Goal: Task Accomplishment & Management: Use online tool/utility

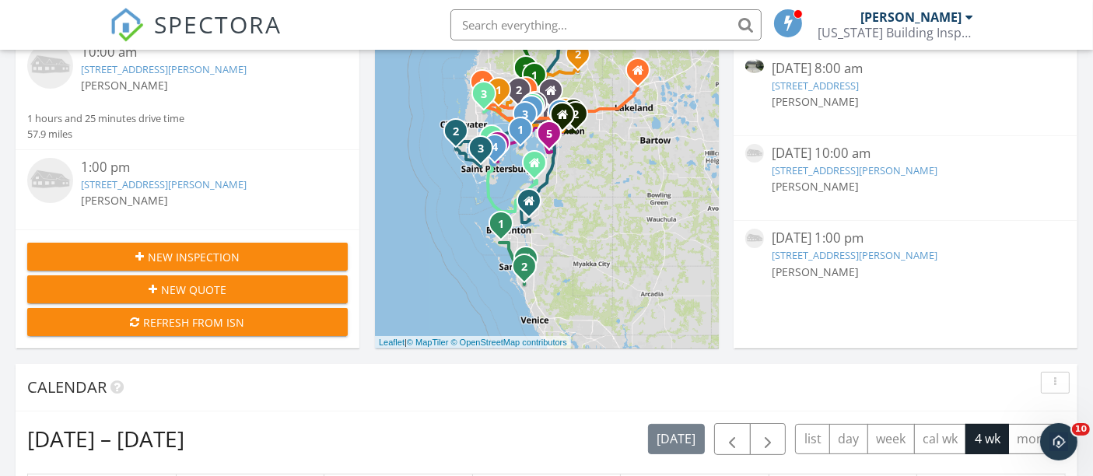
scroll to position [79, 0]
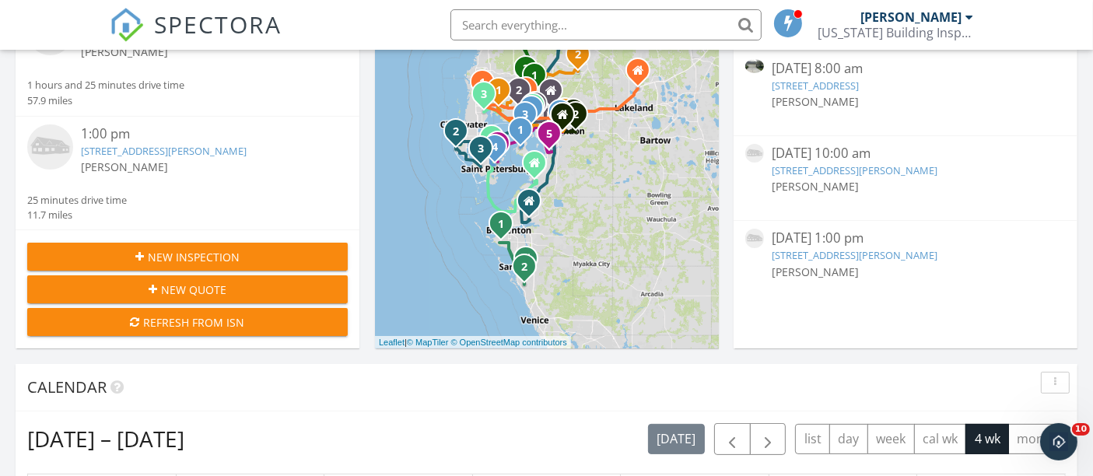
click at [212, 151] on link "1117 Tyrone Blvd N, Saint Petersburg, FL 33710" at bounding box center [164, 151] width 166 height 14
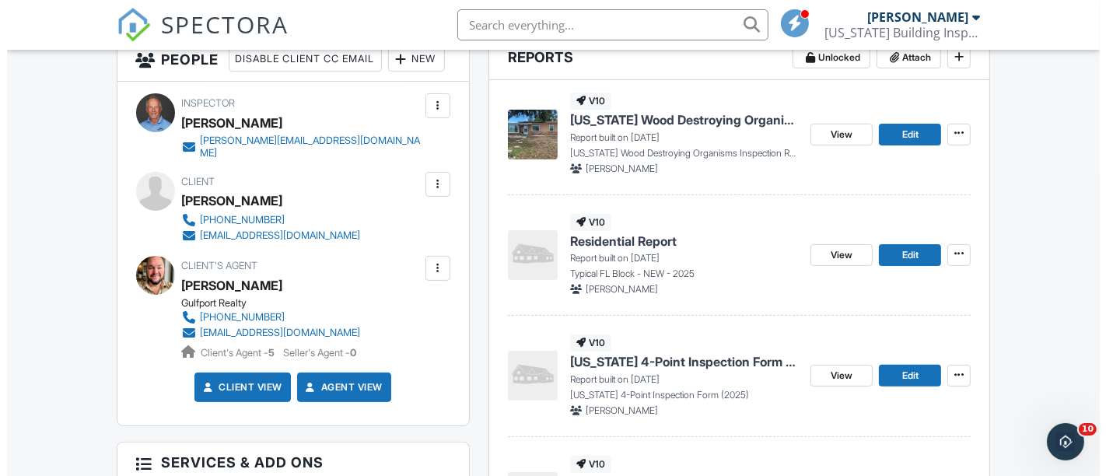
scroll to position [605, 0]
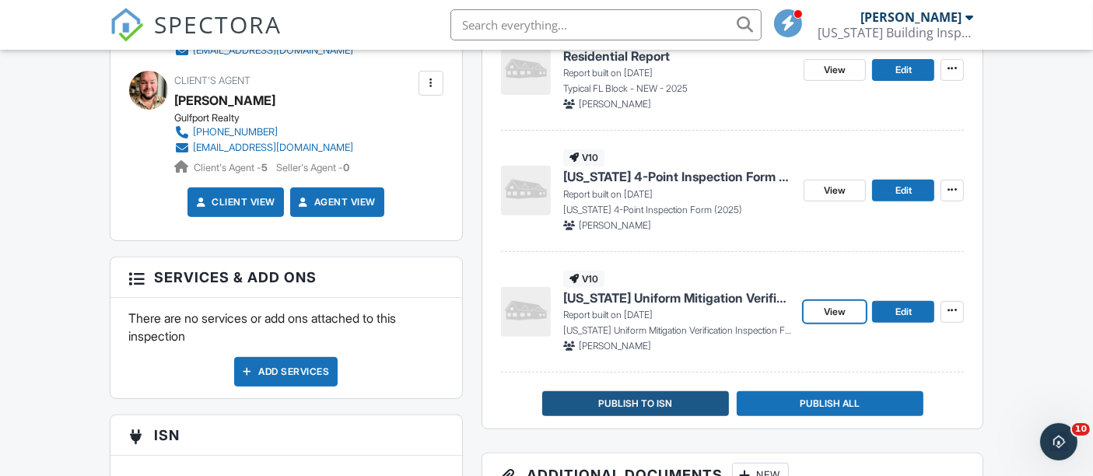
click at [658, 402] on span "Publish to ISN" at bounding box center [635, 404] width 74 height 16
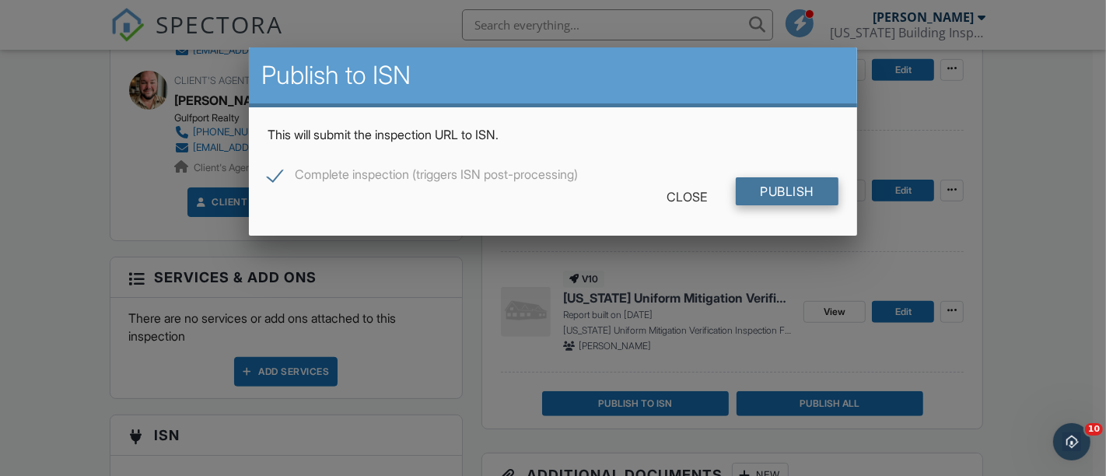
click at [817, 187] on input "Publish" at bounding box center [787, 191] width 103 height 28
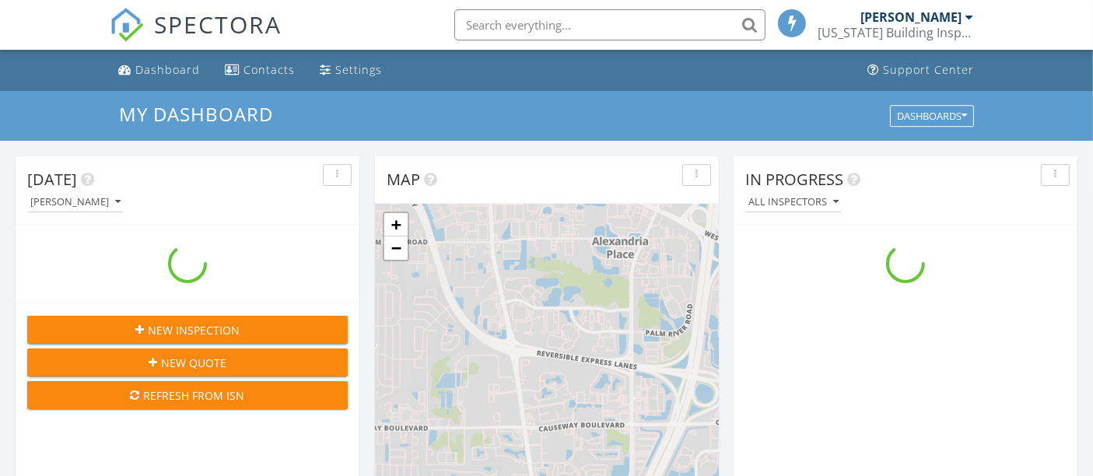
scroll to position [1443, 1120]
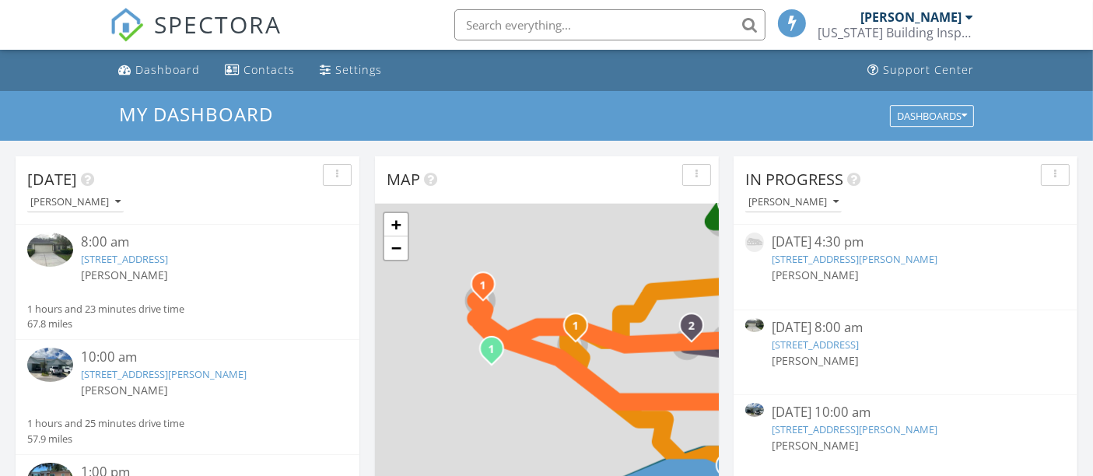
click at [168, 258] on link "[STREET_ADDRESS]" at bounding box center [124, 259] width 87 height 14
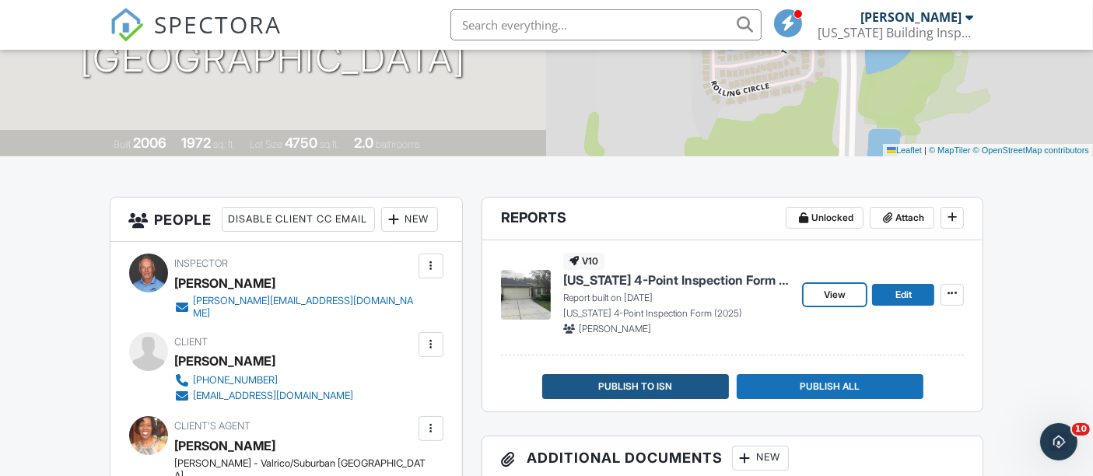
click at [702, 379] on button "Publish to ISN" at bounding box center [635, 386] width 187 height 25
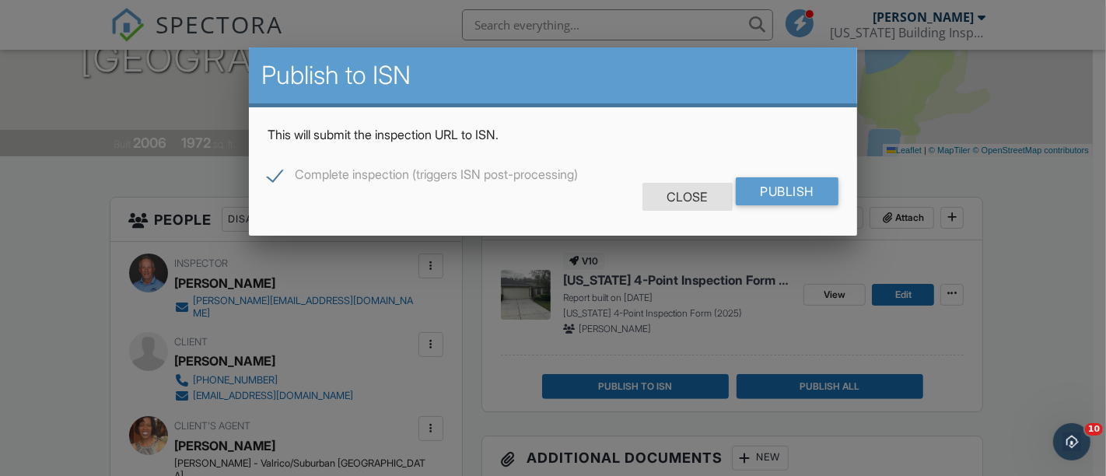
click at [691, 199] on div "Close" at bounding box center [688, 197] width 90 height 28
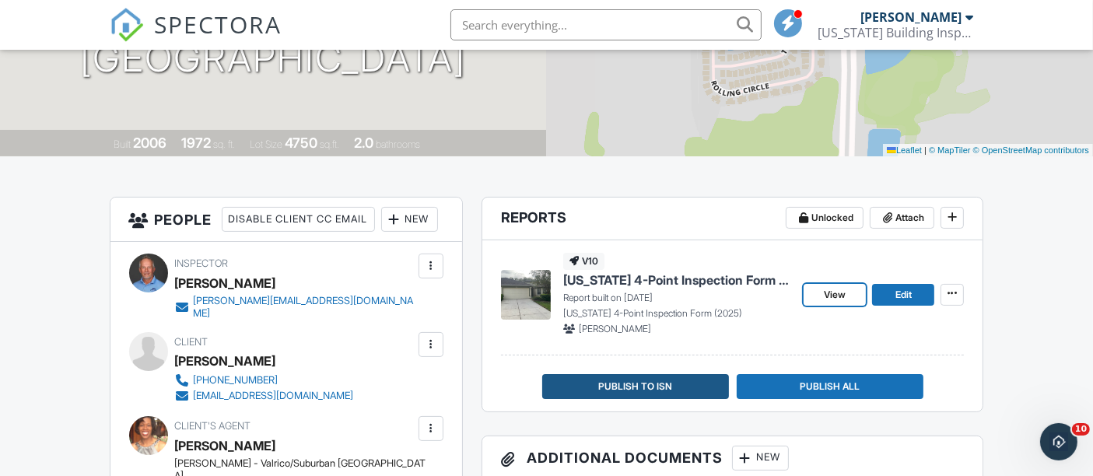
click at [675, 389] on button "Publish to ISN" at bounding box center [635, 386] width 187 height 25
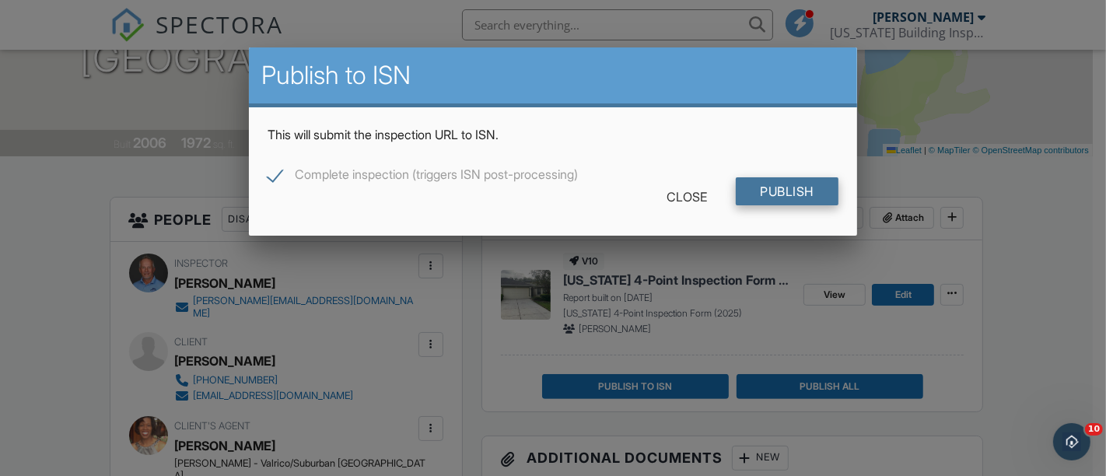
click at [758, 195] on input "Publish" at bounding box center [787, 191] width 103 height 28
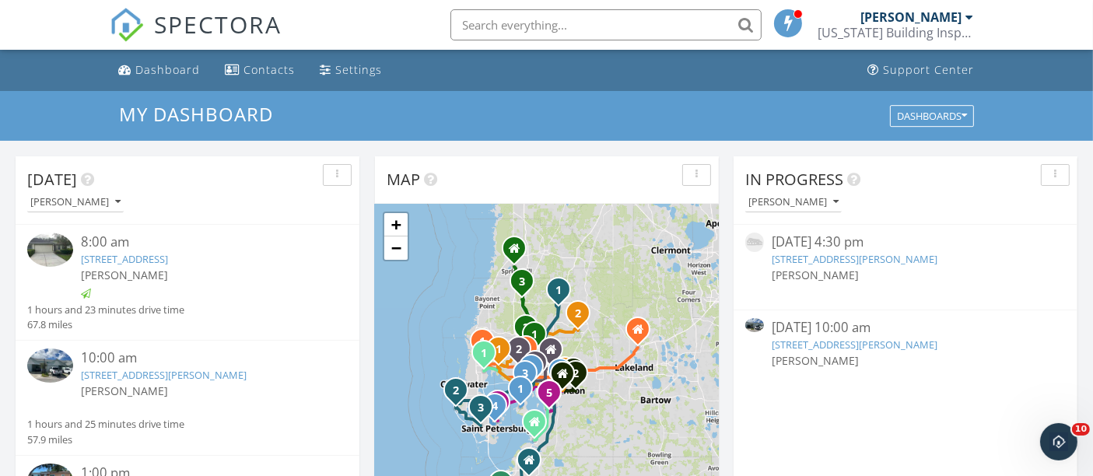
click at [231, 371] on link "9416 Tara Cay Ct # 18, Seminole, FL 33776" at bounding box center [164, 375] width 166 height 14
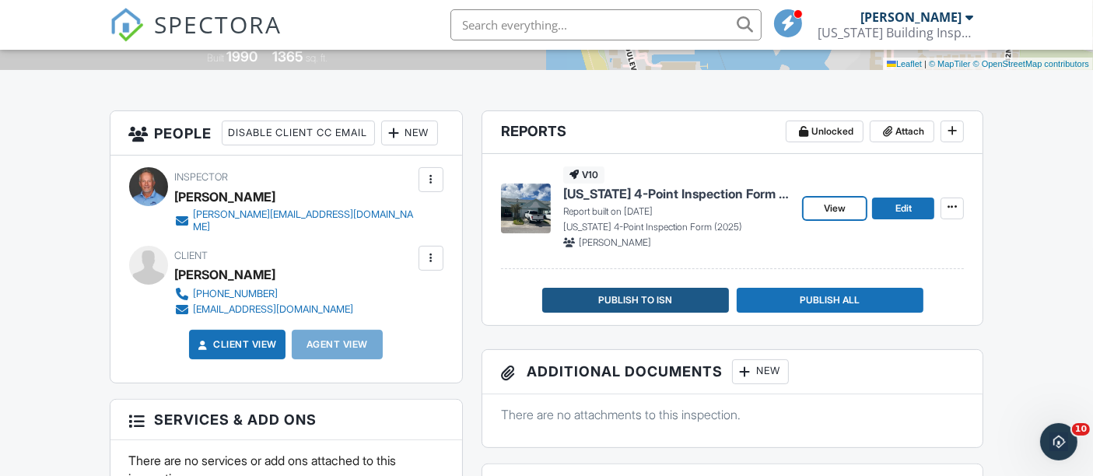
click at [631, 305] on span "Publish to ISN" at bounding box center [635, 301] width 74 height 16
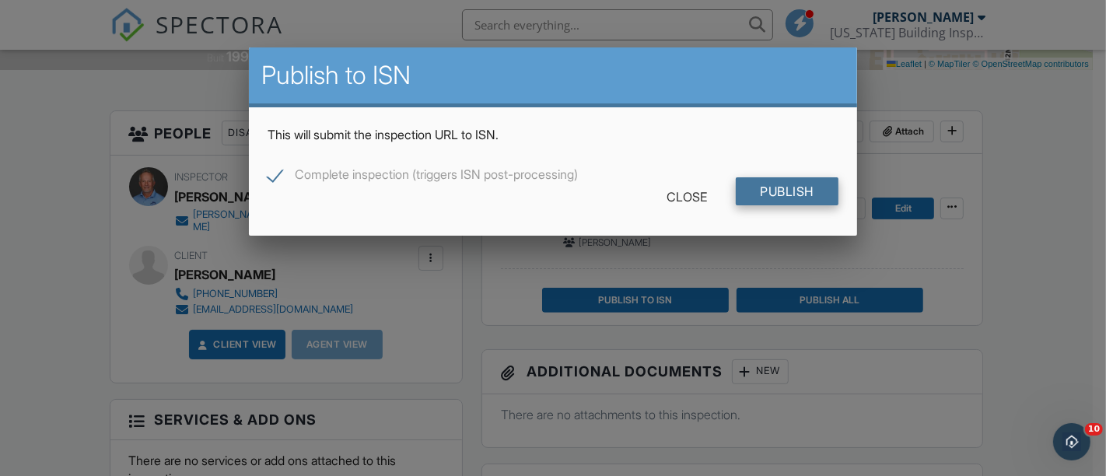
click at [786, 193] on input "Publish" at bounding box center [787, 191] width 103 height 28
